Goal: Navigation & Orientation: Find specific page/section

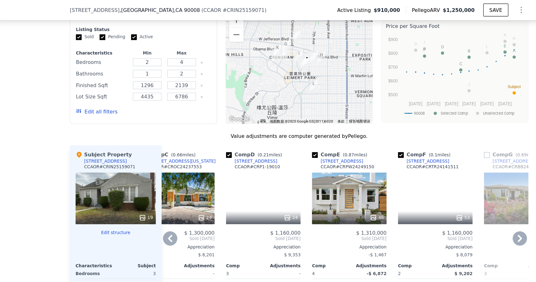
scroll to position [840, 0]
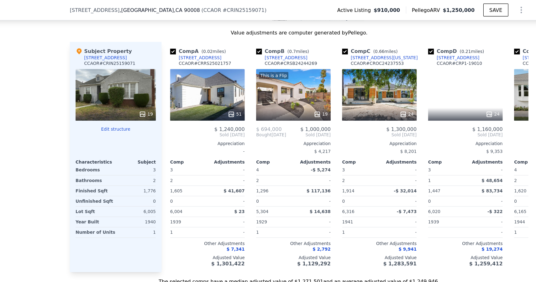
scroll to position [752, 0]
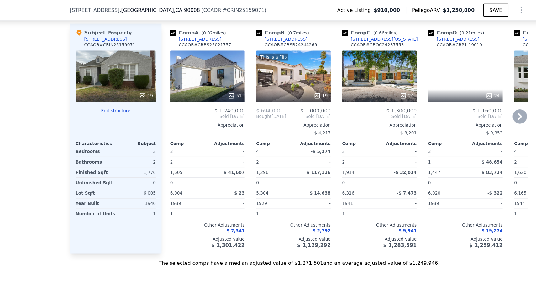
click at [251, 58] on div "This is a Flip 19" at bounding box center [262, 66] width 65 height 45
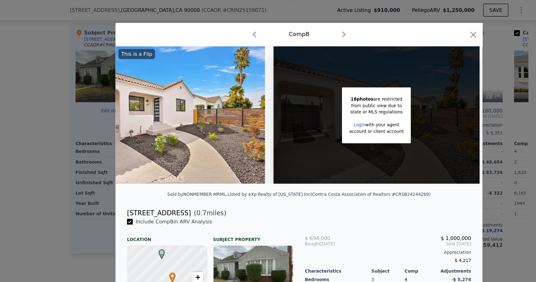
click at [95, 177] on div at bounding box center [268, 141] width 536 height 282
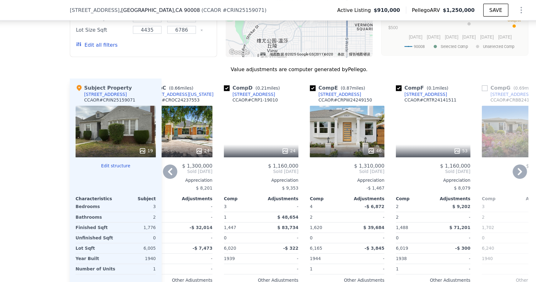
scroll to position [705, 0]
